Goal: Task Accomplishment & Management: Complete application form

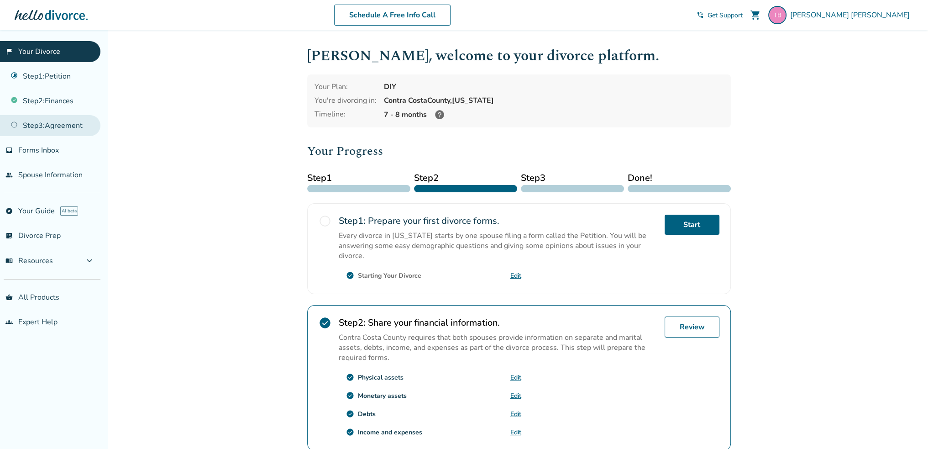
click at [63, 118] on link "Step 3 : Agreement" at bounding box center [50, 125] width 100 height 21
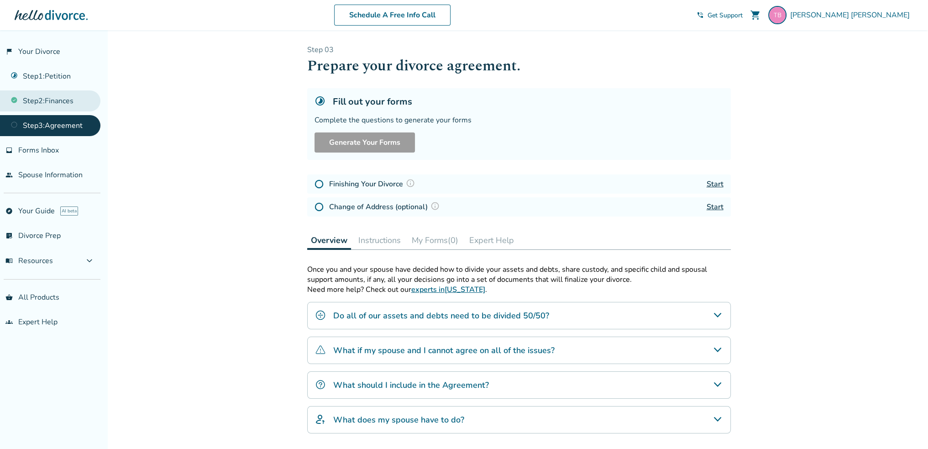
click at [57, 98] on link "Step 2 : Finances" at bounding box center [50, 100] width 100 height 21
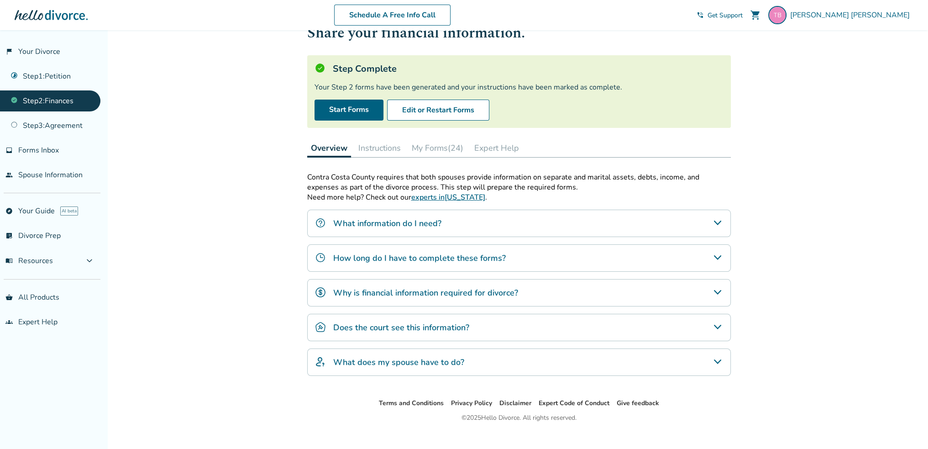
scroll to position [44, 0]
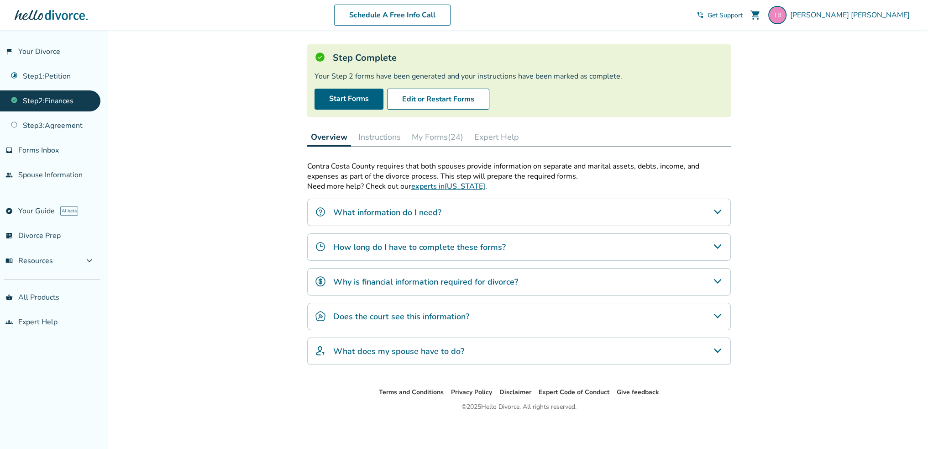
click at [390, 133] on button "Instructions" at bounding box center [380, 137] width 50 height 18
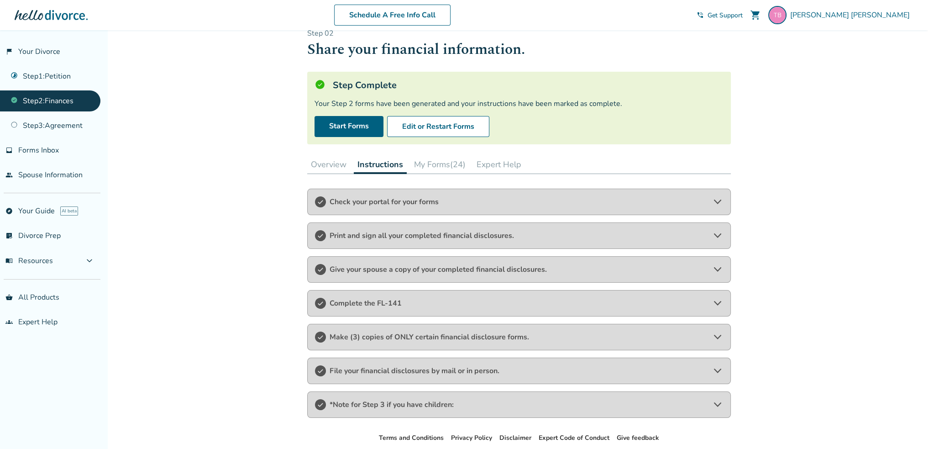
scroll to position [62, 0]
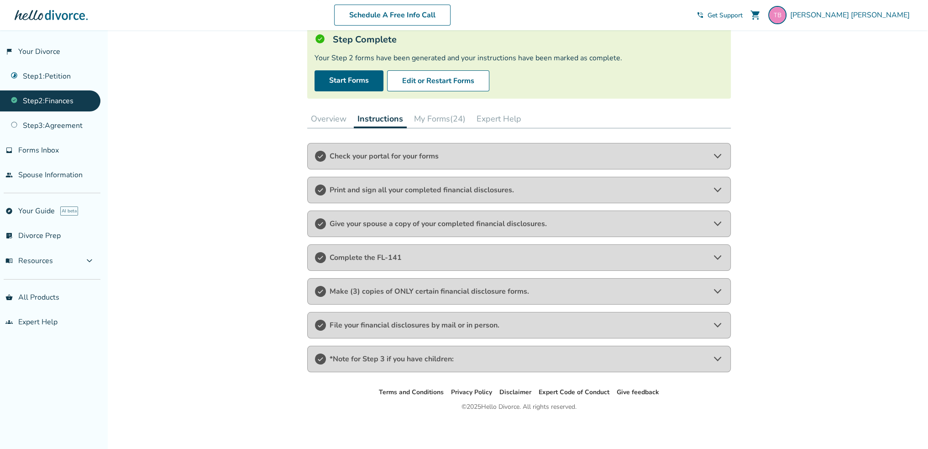
click at [721, 354] on icon at bounding box center [717, 358] width 11 height 11
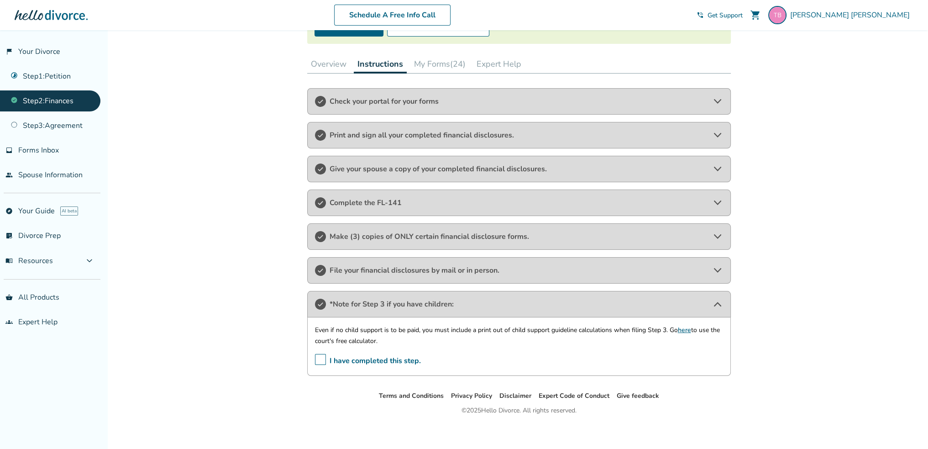
scroll to position [120, 0]
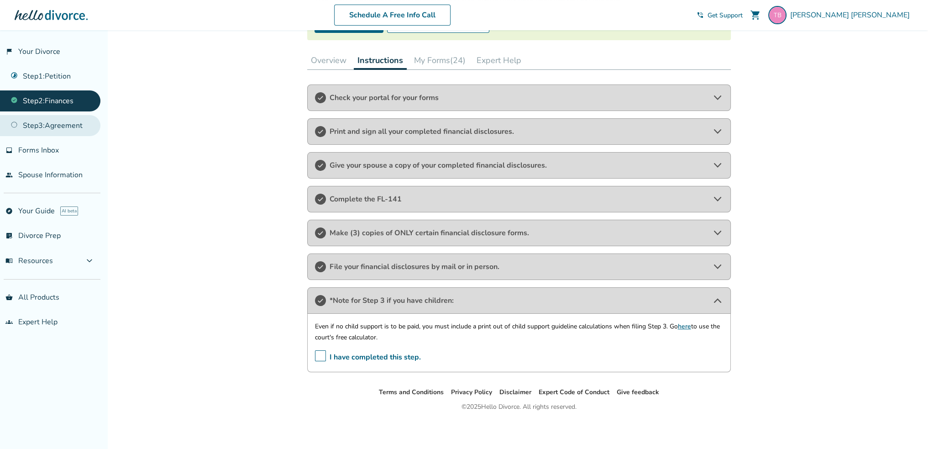
click at [54, 126] on link "Step 3 : Agreement" at bounding box center [50, 125] width 100 height 21
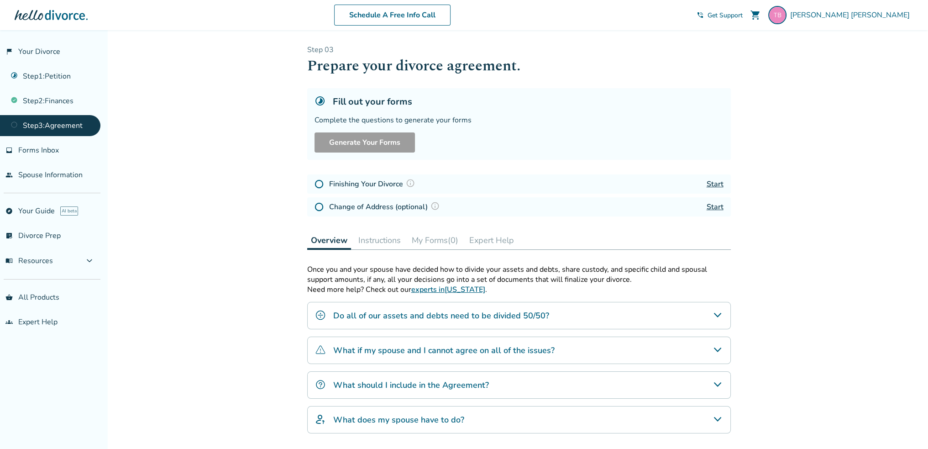
click at [715, 181] on link "Start" at bounding box center [714, 184] width 17 height 10
